Goal: Task Accomplishment & Management: Use online tool/utility

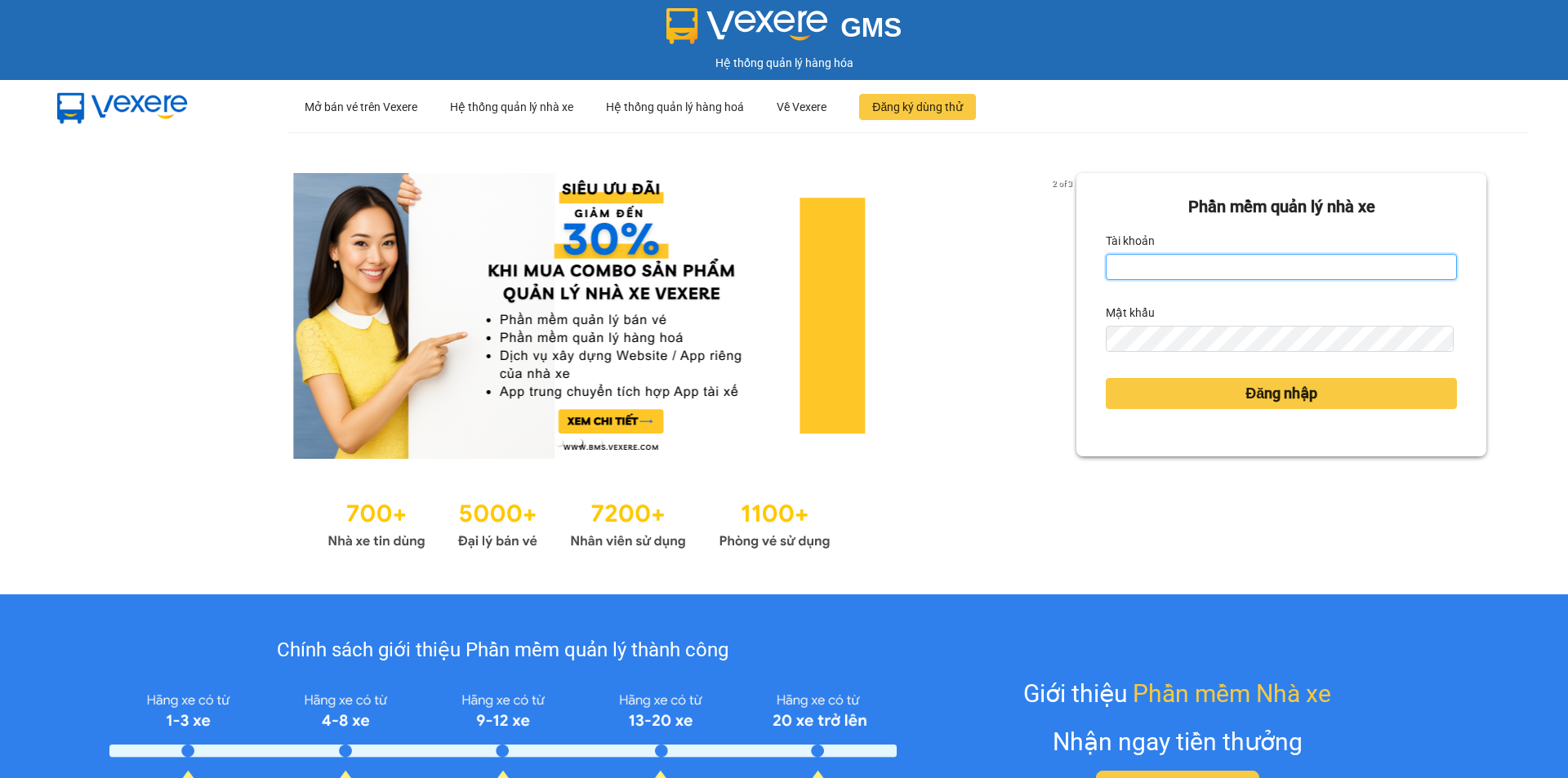
click at [1193, 268] on input "Tài khoản" at bounding box center [1282, 267] width 352 height 26
type input "huonggiang.tankimchi"
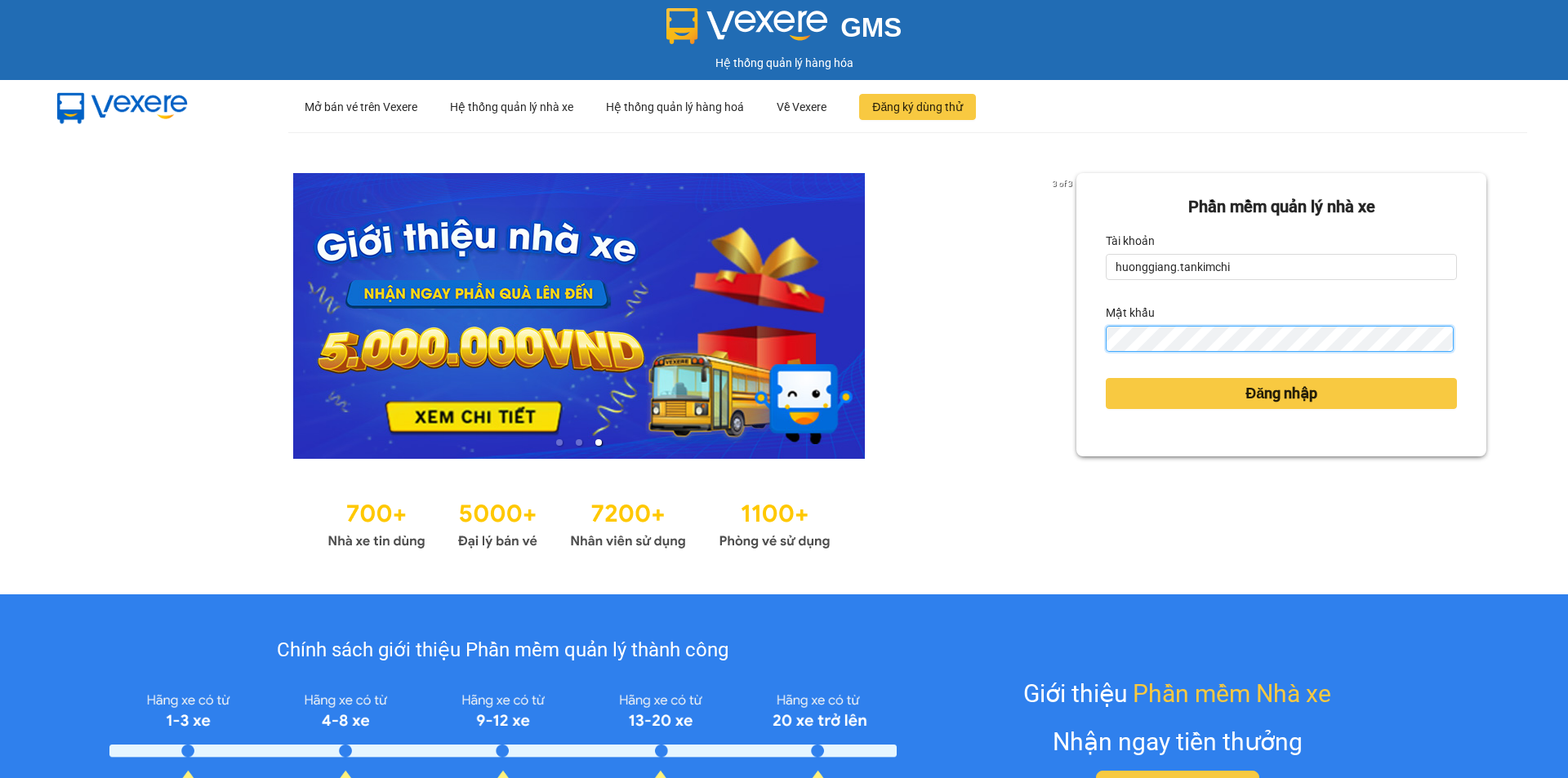
click at [1106, 378] on button "Đăng nhập" at bounding box center [1282, 392] width 352 height 31
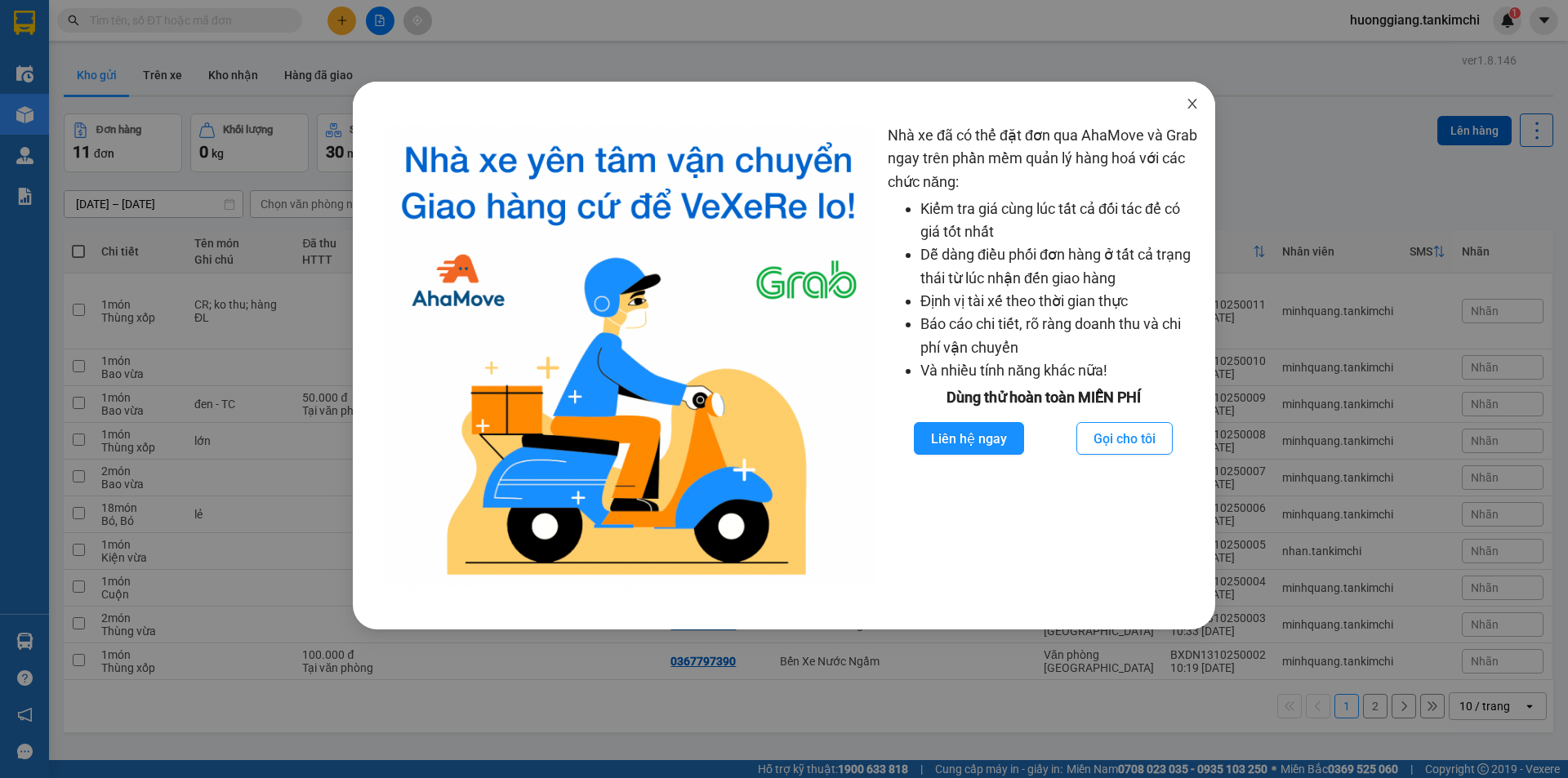
click at [1196, 104] on icon "close" at bounding box center [1192, 103] width 13 height 13
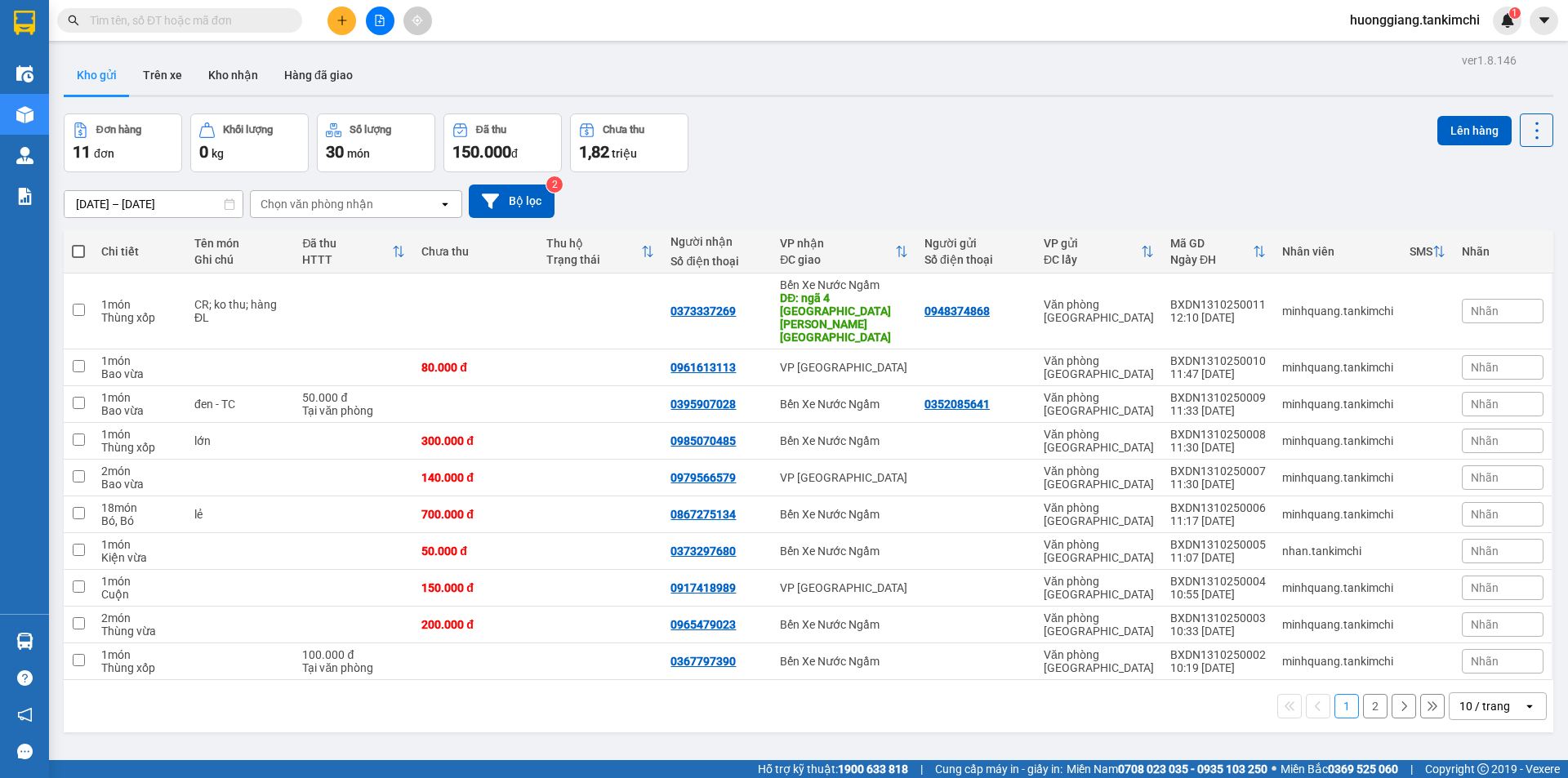
click at [221, 34] on div "Kết quả tìm kiếm ( 0 ) Bộ lọc No Data" at bounding box center [159, 20] width 318 height 29
click at [227, 29] on input "text" at bounding box center [186, 20] width 192 height 18
paste input "0902220012"
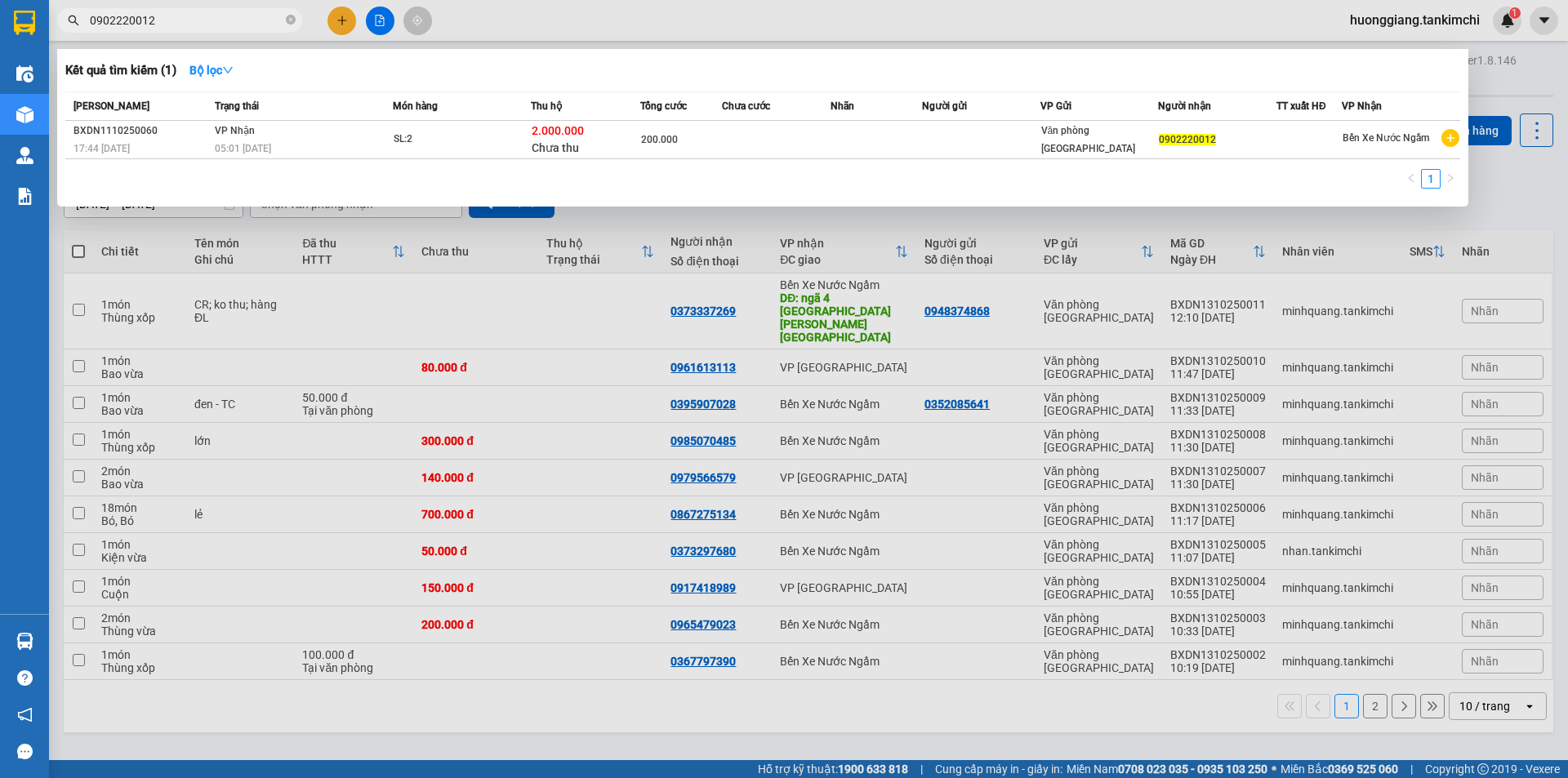
type input "0902220012"
click at [241, 17] on input "0902220012" at bounding box center [186, 20] width 192 height 18
